Goal: Task Accomplishment & Management: Use online tool/utility

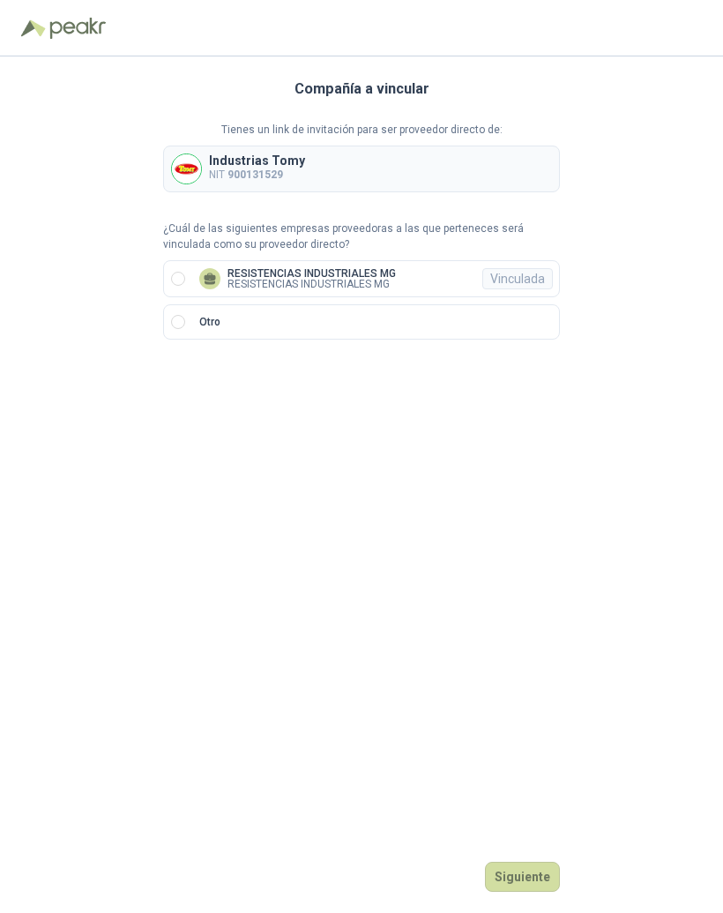
click at [188, 274] on label "RESISTENCIAS INDUSTRIALES MG RESISTENCIAS INDUSTRIALES MG Vinculada" at bounding box center [361, 278] width 397 height 37
click at [536, 892] on button "Ingresar" at bounding box center [525, 877] width 70 height 30
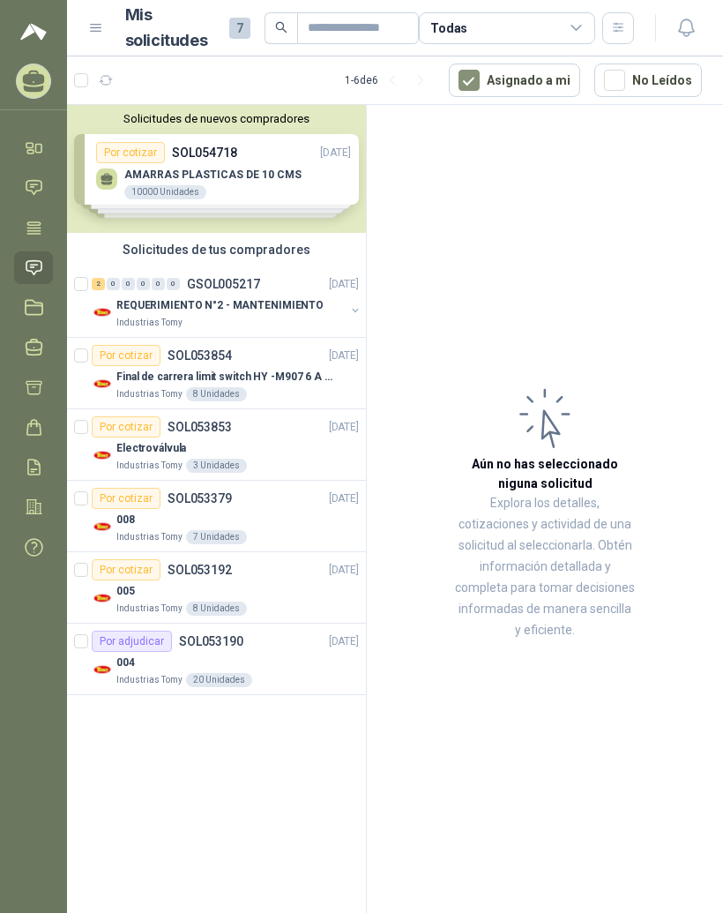
click at [273, 182] on div "Solicitudes de nuevos compradores Por cotizar SOL054718 [DATE] AMARRAS PLASTICA…" at bounding box center [216, 169] width 299 height 128
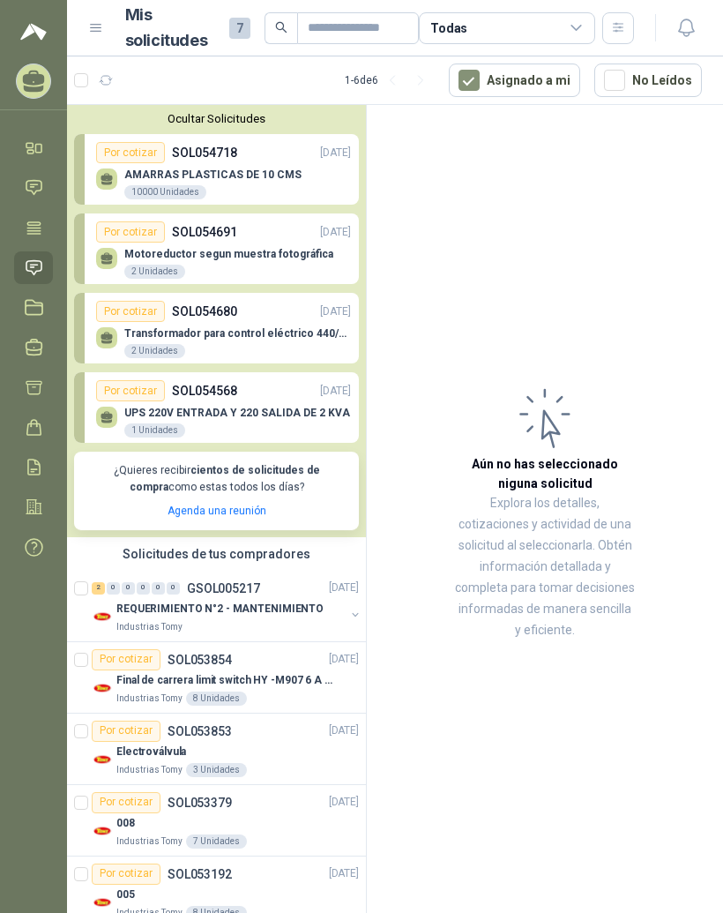
click at [235, 161] on div "Por cotizar SOL054718 [DATE]" at bounding box center [223, 152] width 255 height 21
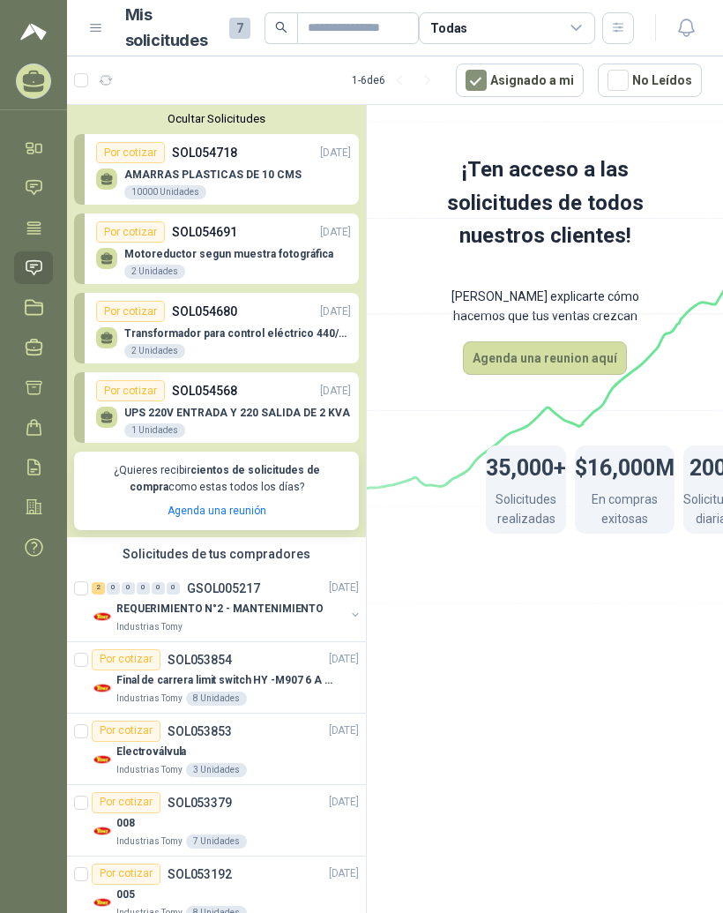
click at [211, 169] on p "AMARRAS PLASTICAS DE 10 CMS" at bounding box center [212, 174] width 177 height 12
click at [164, 178] on p "AMARRAS PLASTICAS DE 10 CMS" at bounding box center [212, 174] width 177 height 12
click at [109, 175] on icon at bounding box center [107, 177] width 12 height 8
click at [220, 241] on div "Por cotizar SOL054691 [DATE]" at bounding box center [223, 231] width 255 height 21
click at [595, 351] on button "Agenda una reunion aquí" at bounding box center [545, 358] width 164 height 34
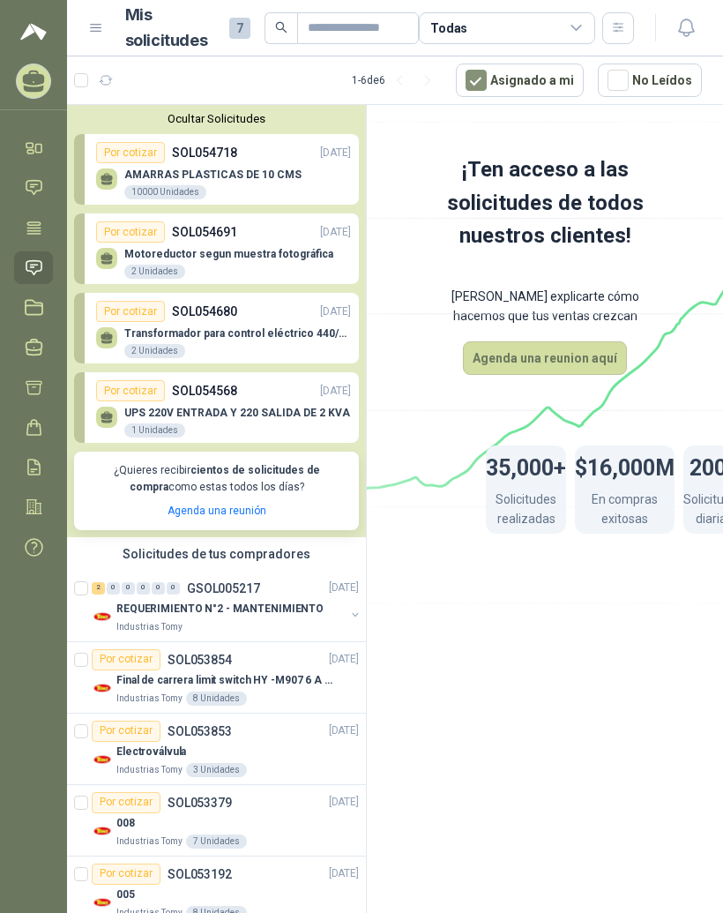
click at [273, 243] on div "Motoreductor segun muestra fotográfica 2 Unidades" at bounding box center [223, 261] width 255 height 37
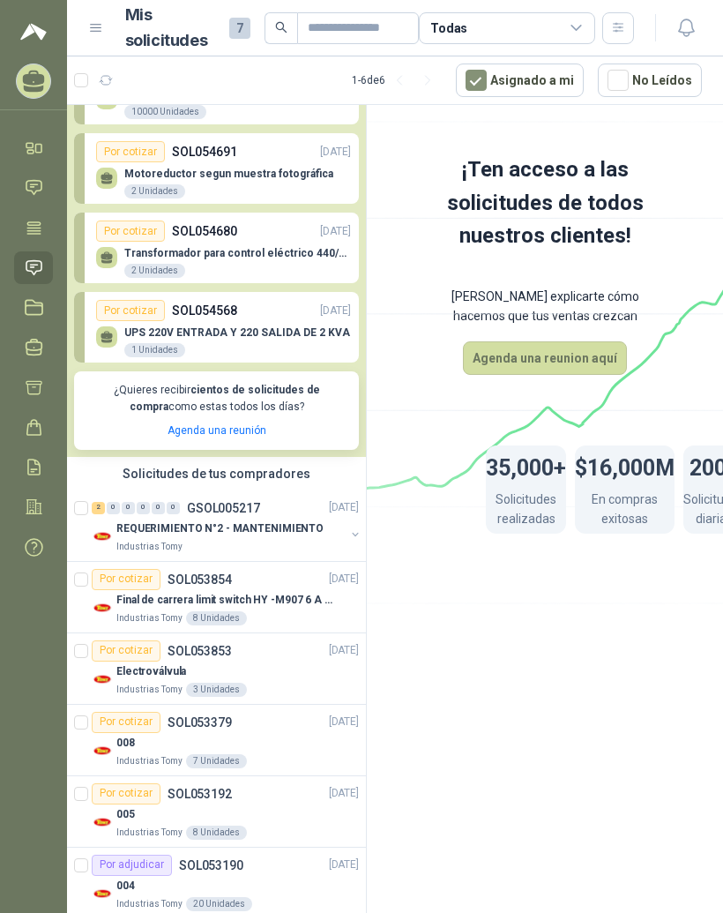
scroll to position [79, 0]
click at [122, 503] on div "0" at bounding box center [128, 509] width 13 height 12
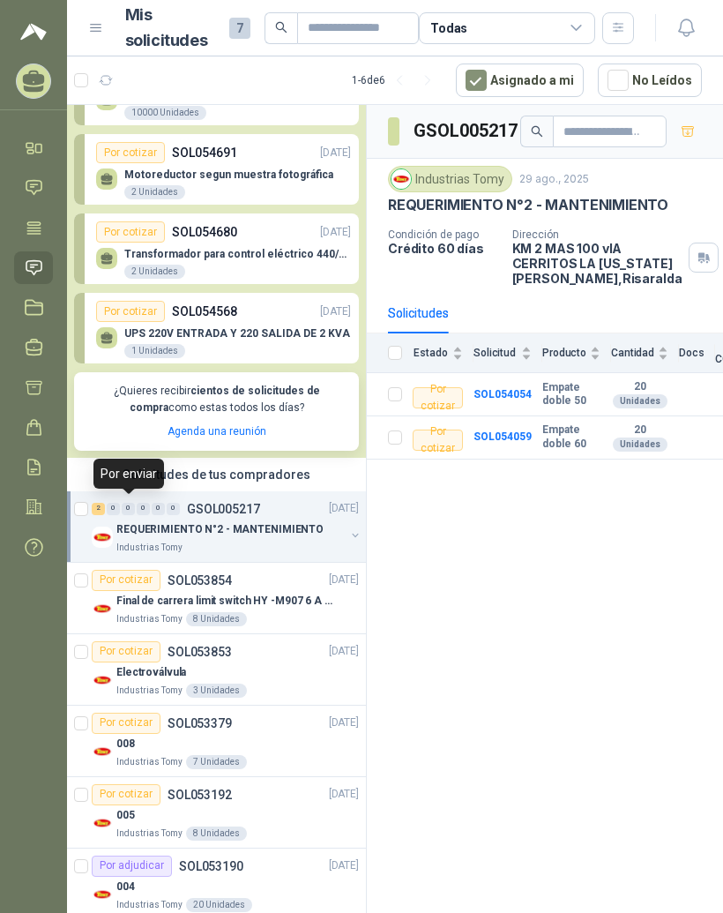
click at [230, 531] on p "REQUERIMIENTO N°2 - MANTENIMIENTO" at bounding box center [219, 529] width 207 height 17
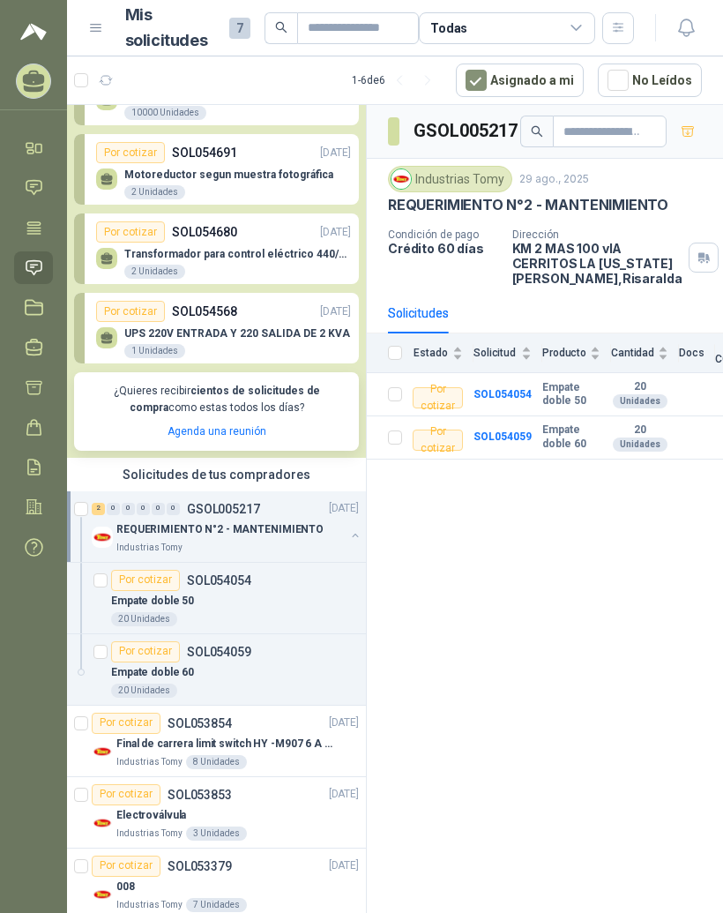
click at [558, 385] on td "Empate doble 50" at bounding box center [576, 394] width 69 height 43
click at [525, 398] on b "SOL054054" at bounding box center [503, 394] width 58 height 12
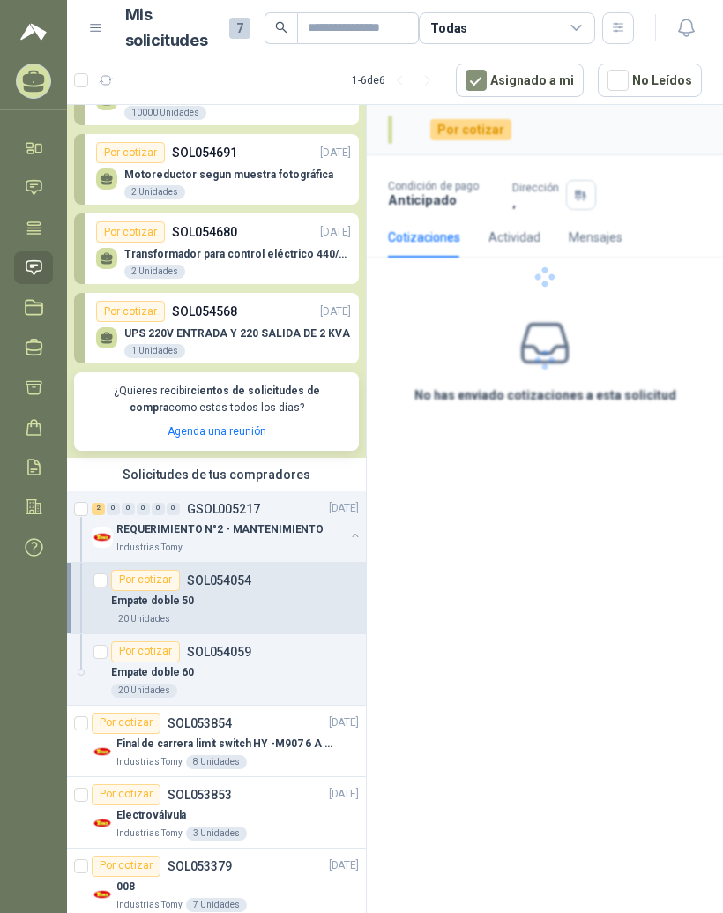
click at [512, 437] on div at bounding box center [545, 277] width 356 height 344
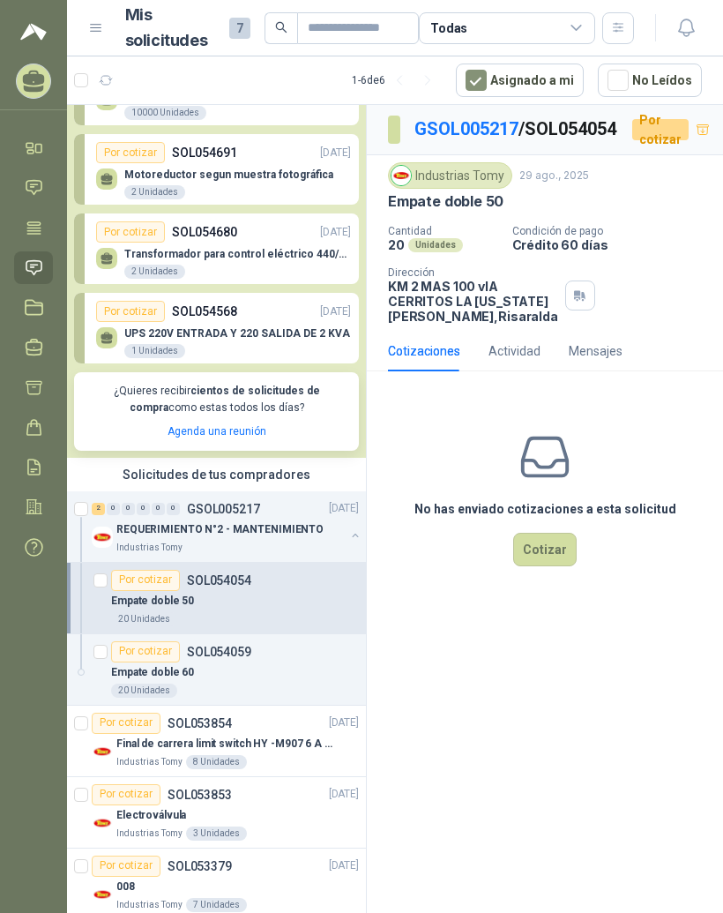
click at [243, 664] on div "Empate doble 60" at bounding box center [235, 672] width 248 height 21
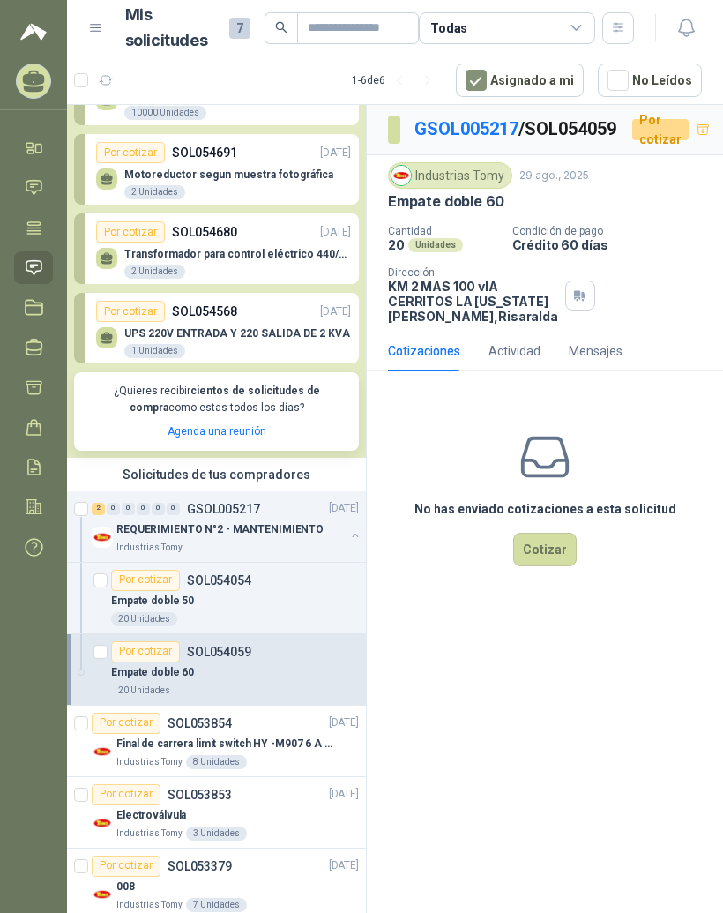
click at [235, 737] on p "Final de carrera limit switch HY -M907 6 A - 250 V a.c" at bounding box center [226, 744] width 220 height 17
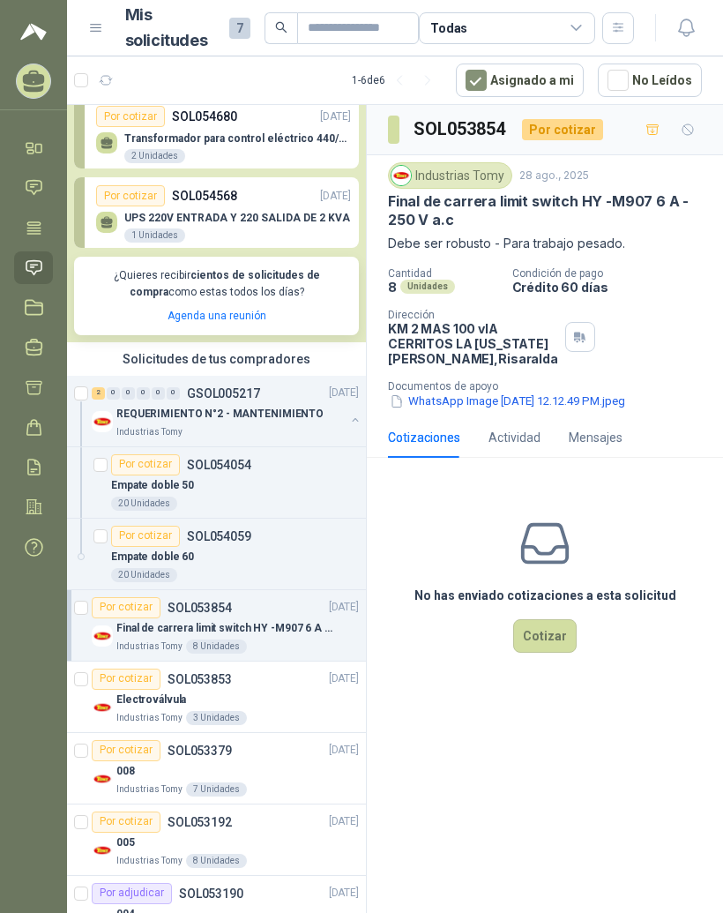
scroll to position [212, 0]
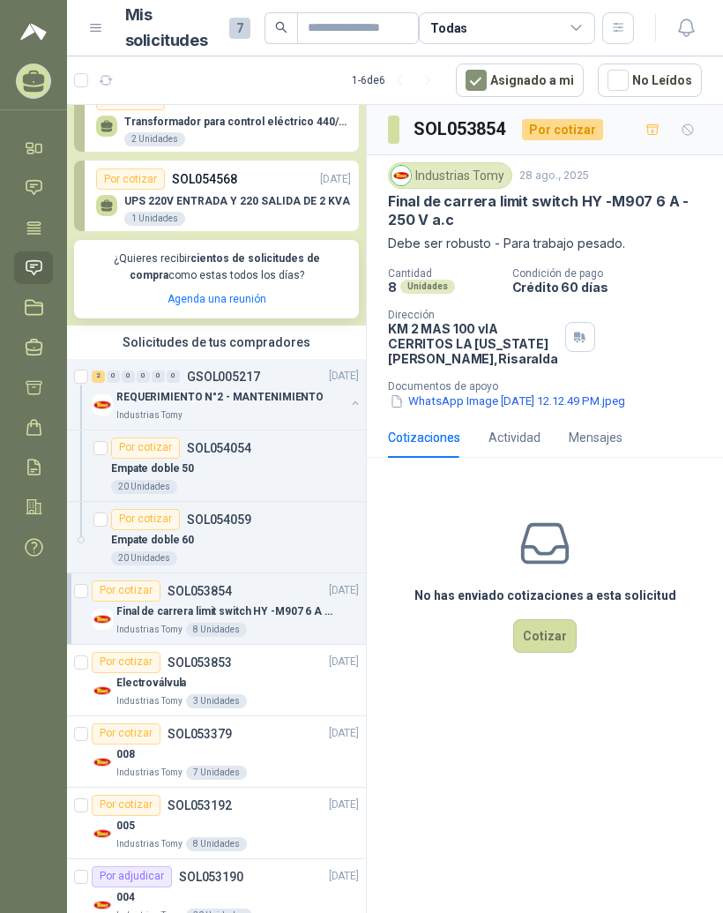
click at [244, 694] on div "Industrias Tomy 3 Unidades" at bounding box center [237, 701] width 243 height 14
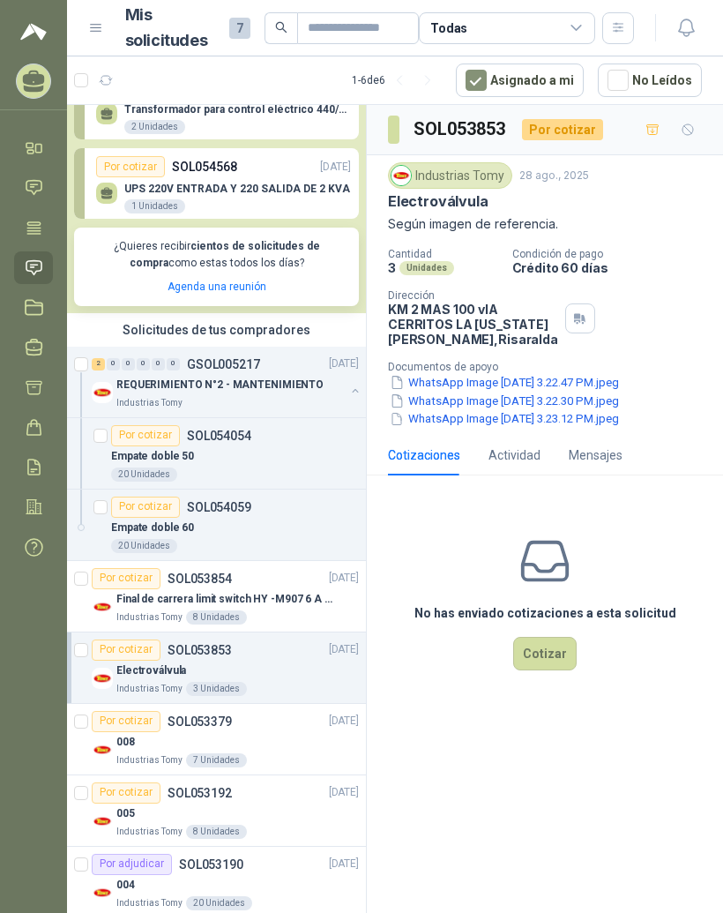
scroll to position [222, 0]
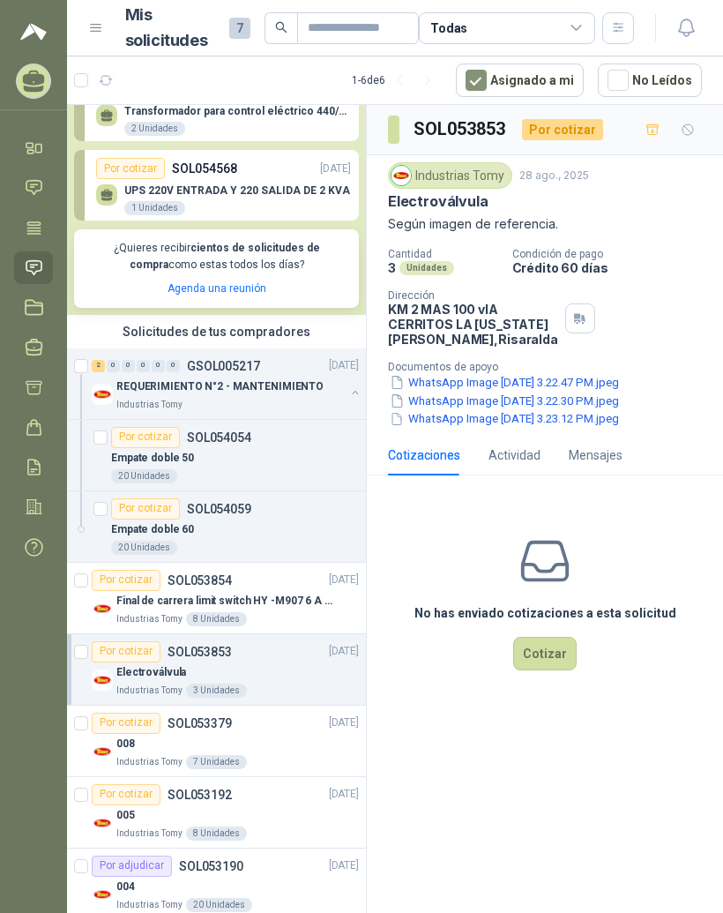
click at [265, 734] on div "008" at bounding box center [237, 744] width 243 height 21
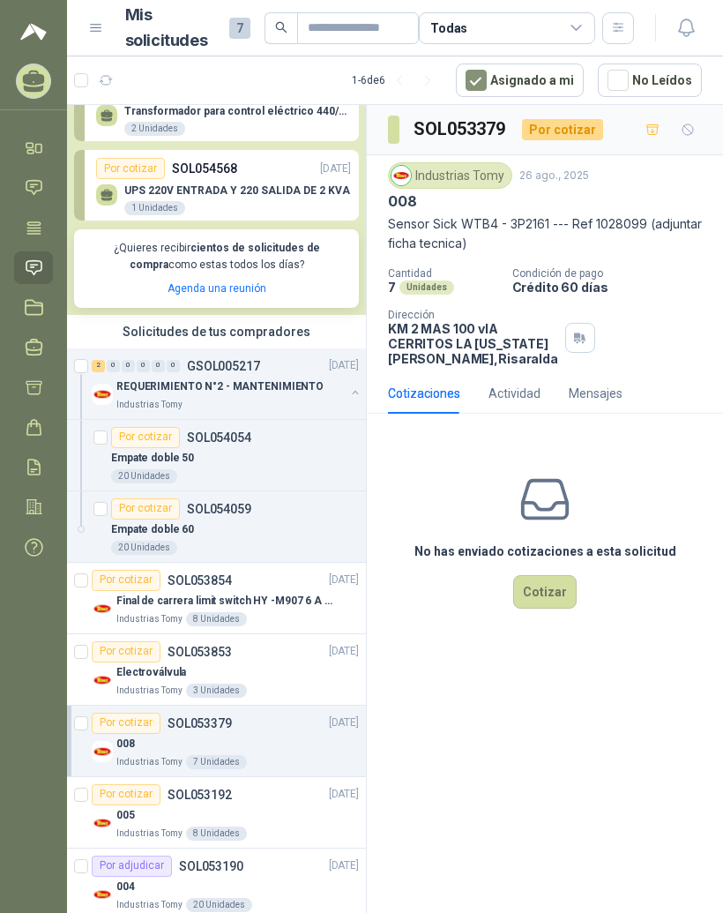
click at [262, 795] on div "Por cotizar SOL053192 [DATE]" at bounding box center [225, 794] width 267 height 21
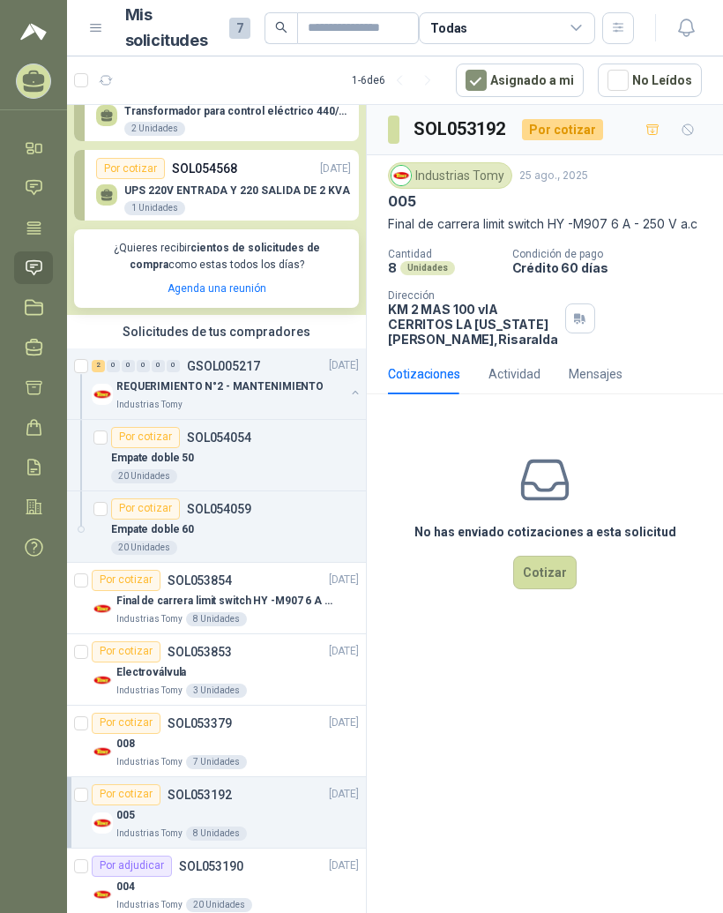
click at [252, 871] on div "Por adjudicar SOL053190 [DATE]" at bounding box center [225, 866] width 267 height 21
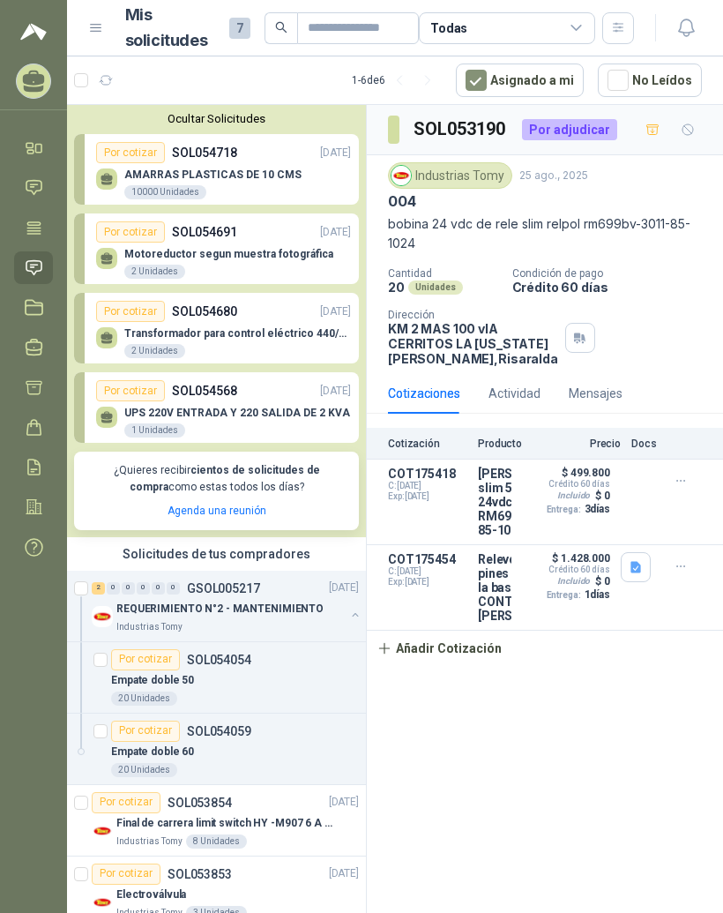
click at [266, 330] on p "Transformador para control eléctrico 440/220/110 - 45O VA." at bounding box center [237, 333] width 227 height 12
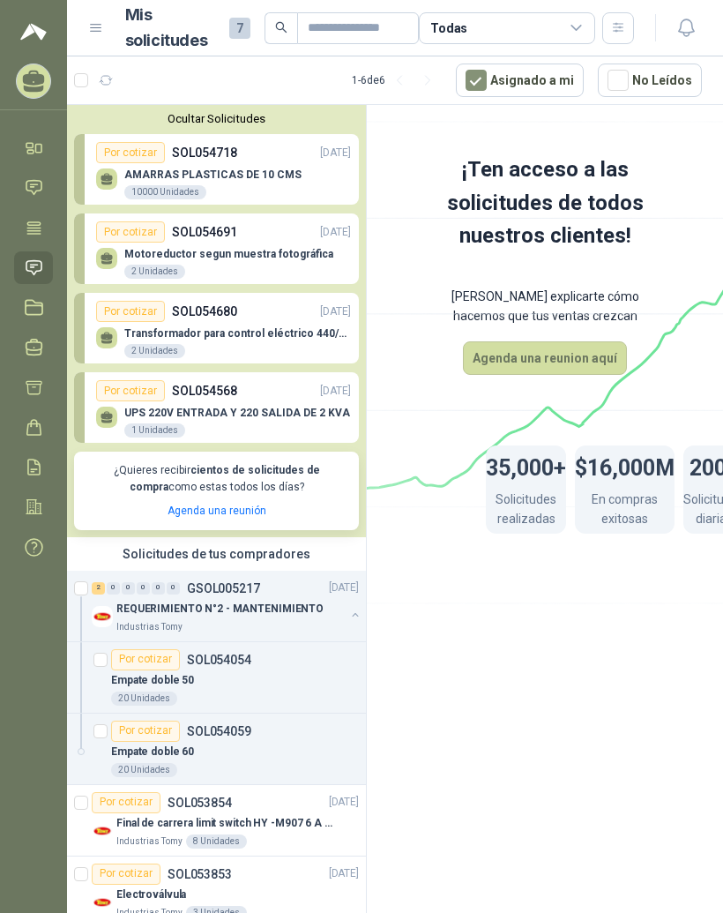
click at [279, 250] on p "Motoreductor segun muestra fotográfica" at bounding box center [228, 254] width 209 height 12
click at [576, 358] on button "Agenda una reunion aquí" at bounding box center [545, 358] width 164 height 34
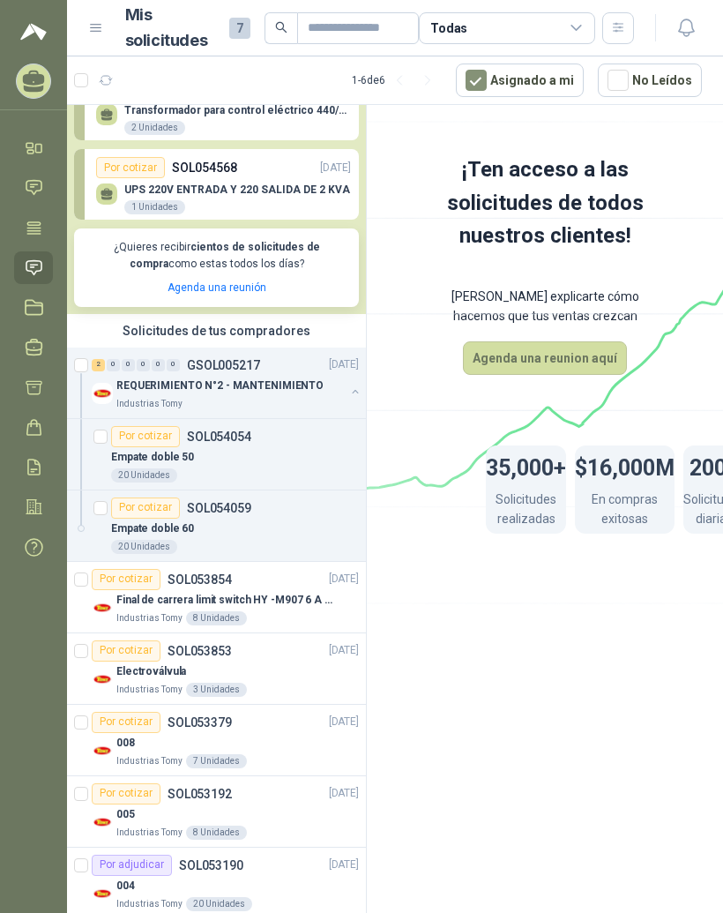
scroll to position [222, 0]
click at [215, 863] on p "SOL053190" at bounding box center [211, 866] width 64 height 12
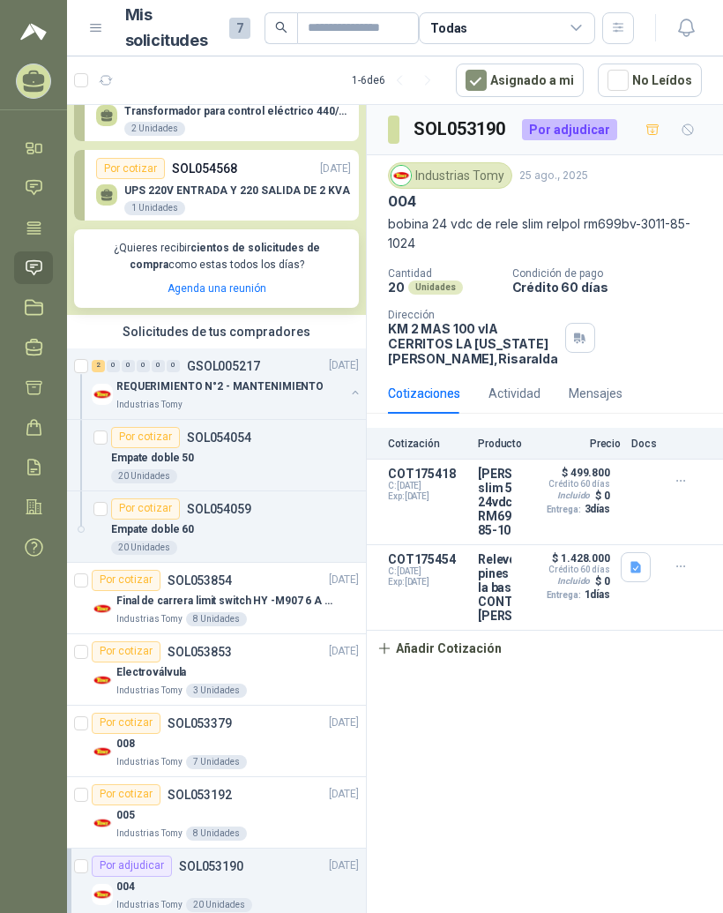
click at [271, 801] on div "Por cotizar SOL053192 [DATE]" at bounding box center [225, 794] width 267 height 21
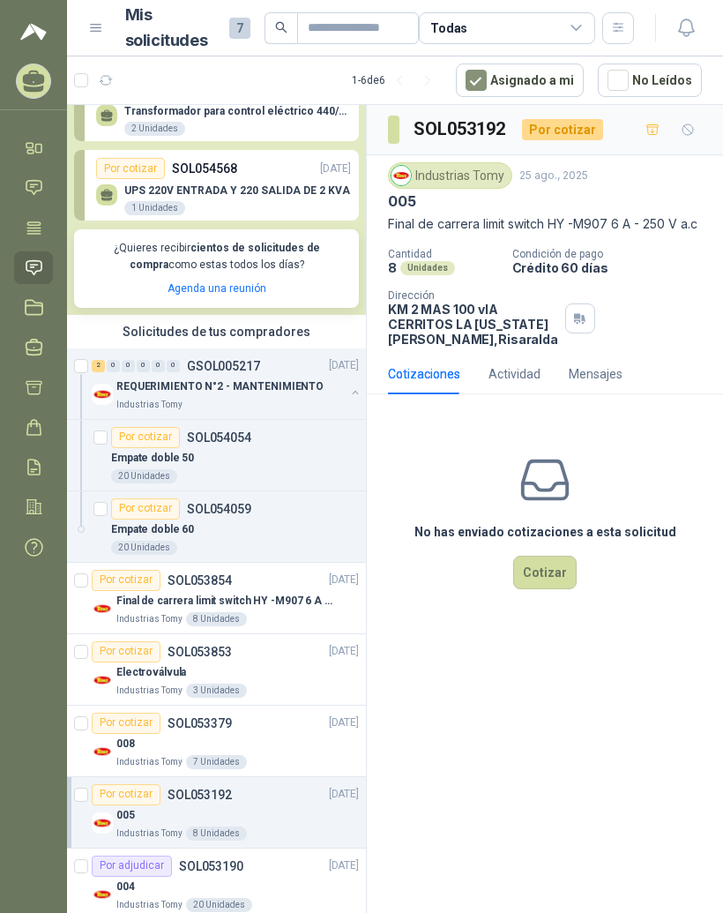
click at [277, 736] on div "008" at bounding box center [237, 744] width 243 height 21
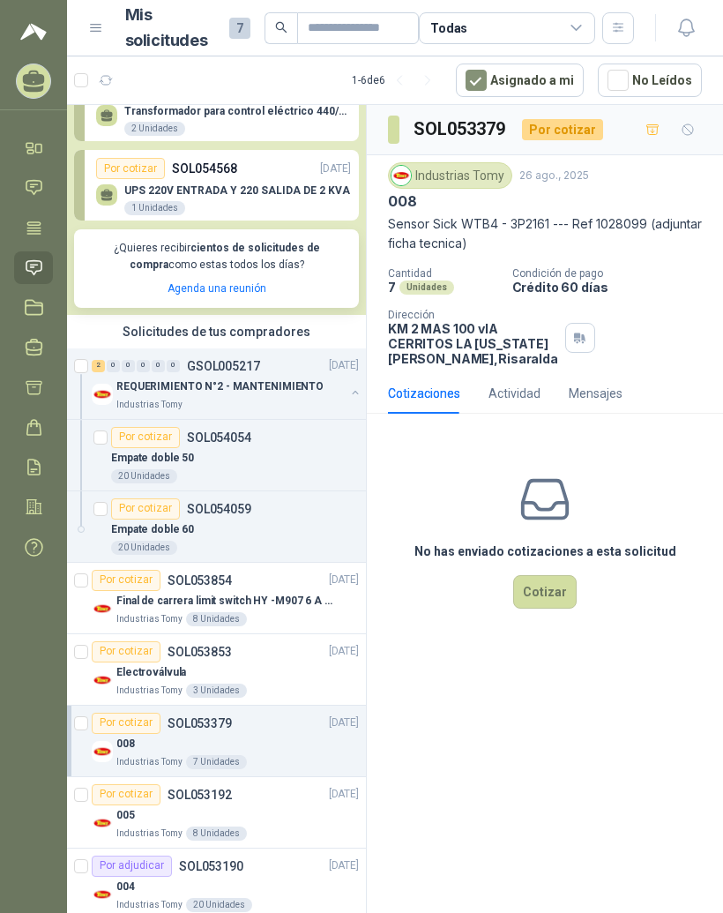
click at [268, 593] on p "Final de carrera limit switch HY -M907 6 A - 250 V a.c" at bounding box center [226, 601] width 220 height 17
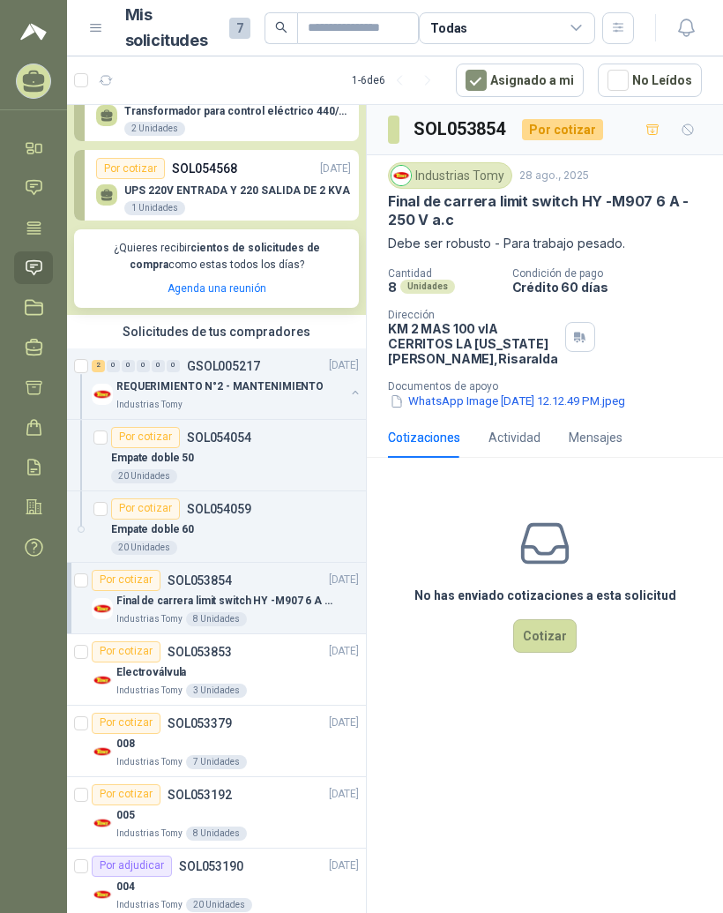
click at [310, 389] on p "REQUERIMIENTO N°2 - MANTENIMIENTO" at bounding box center [219, 386] width 207 height 17
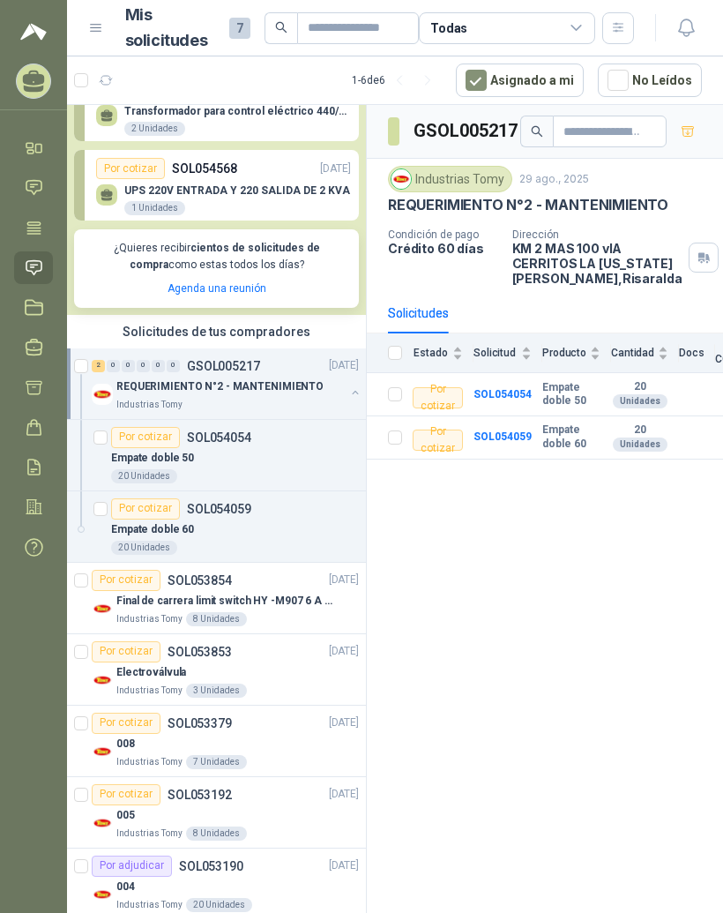
click at [288, 456] on div "Empate doble 50" at bounding box center [235, 458] width 248 height 21
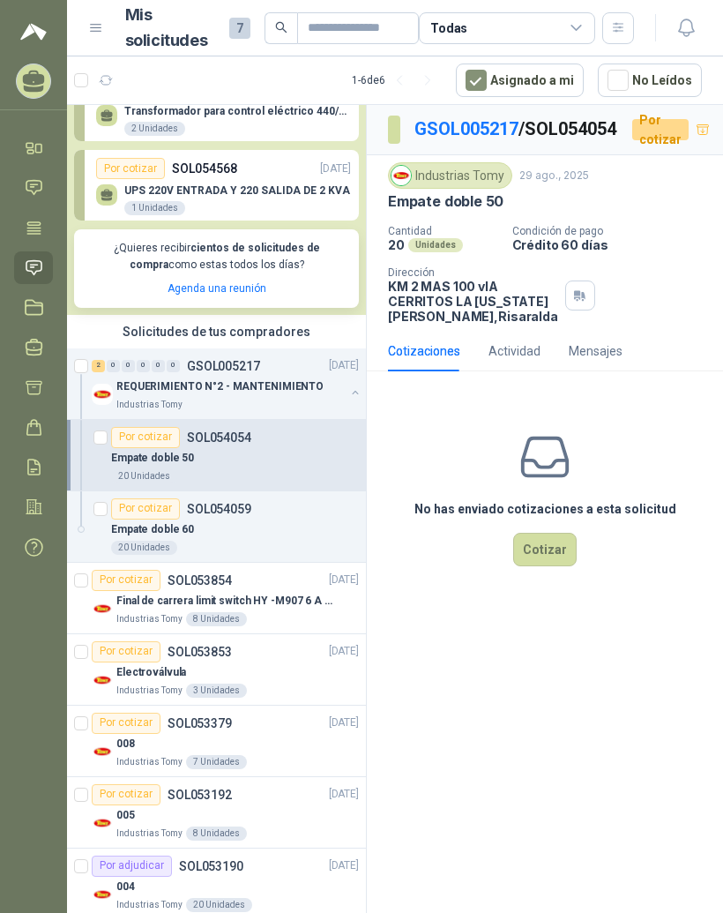
click at [277, 541] on div "20 Unidades" at bounding box center [235, 548] width 248 height 14
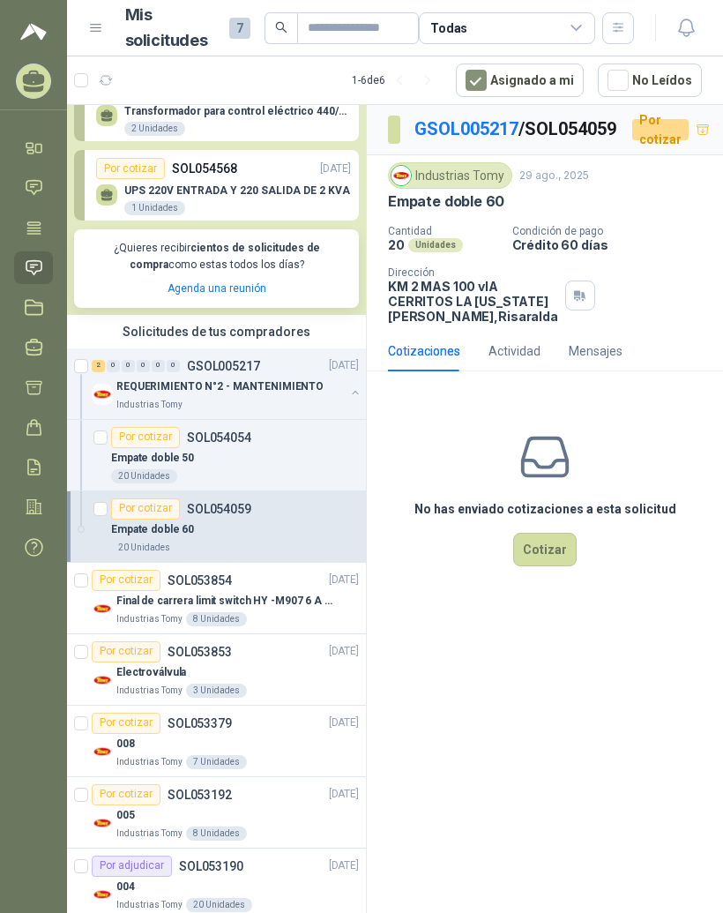
click at [289, 593] on p "Final de carrera limit switch HY -M907 6 A - 250 V a.c" at bounding box center [226, 601] width 220 height 17
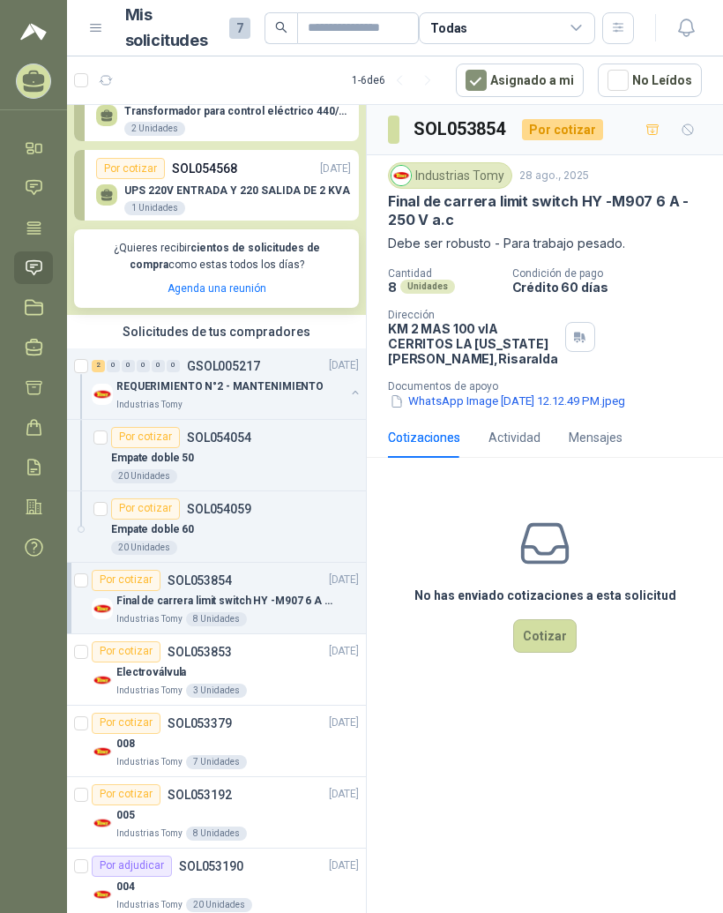
click at [272, 654] on div "Por cotizar SOL053853 [DATE]" at bounding box center [225, 651] width 267 height 21
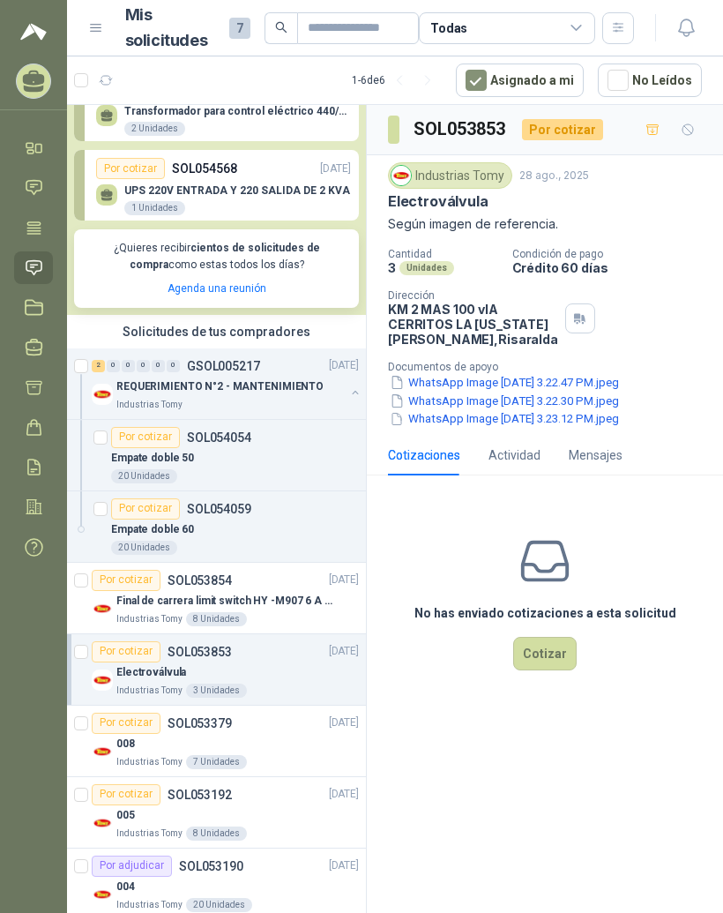
click at [579, 392] on button "WhatsApp Image [DATE] 3.22.47 PM.jpeg" at bounding box center [504, 382] width 233 height 19
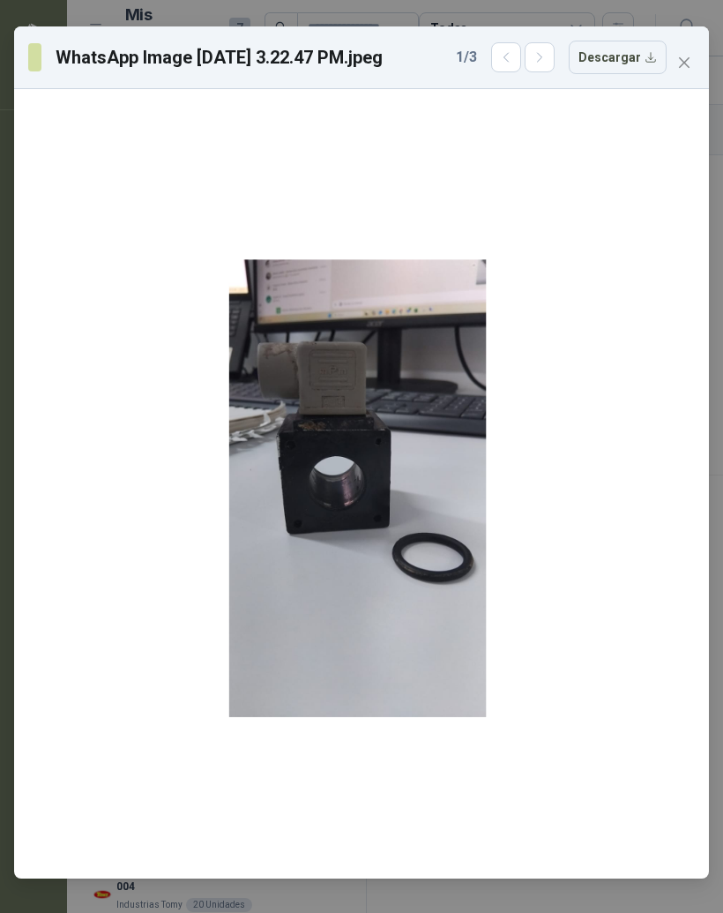
click at [687, 60] on icon "close" at bounding box center [684, 62] width 11 height 11
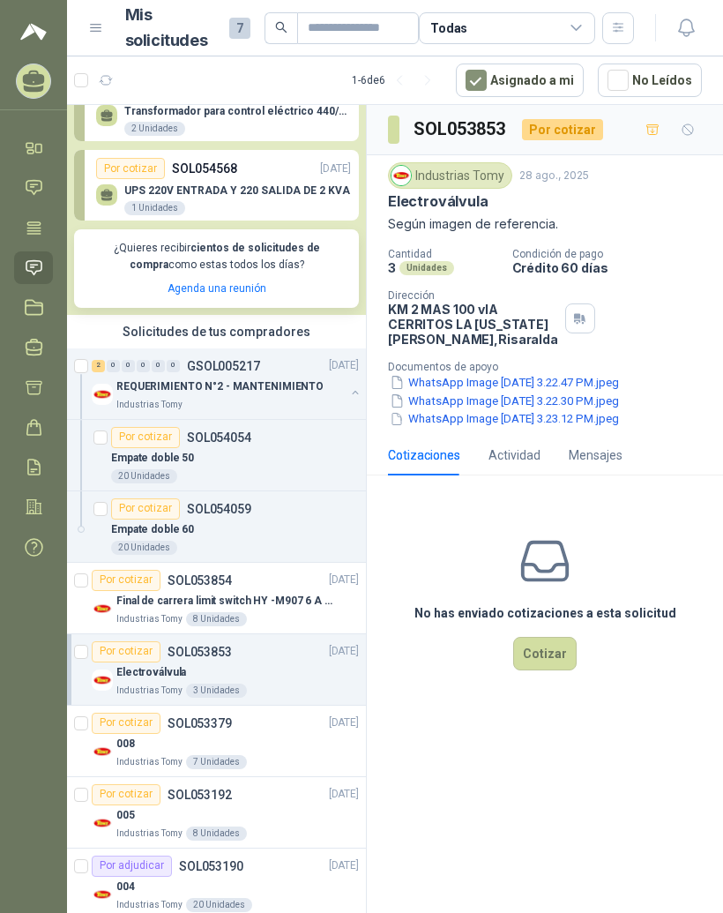
scroll to position [22, 0]
click at [250, 734] on div "008" at bounding box center [237, 744] width 243 height 21
